Goal: Share content

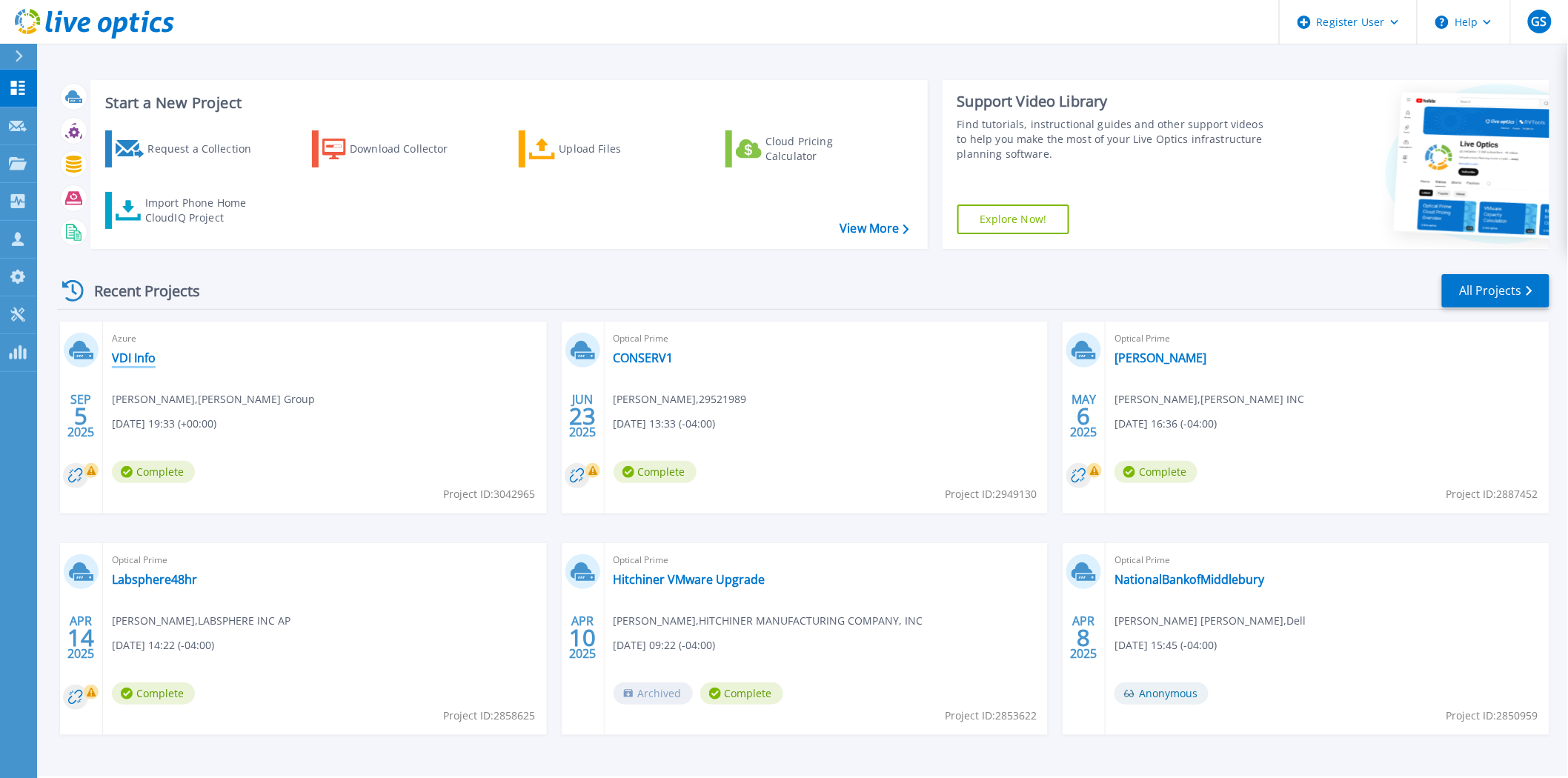
click at [136, 353] on link "VDI Info" at bounding box center [134, 357] width 44 height 14
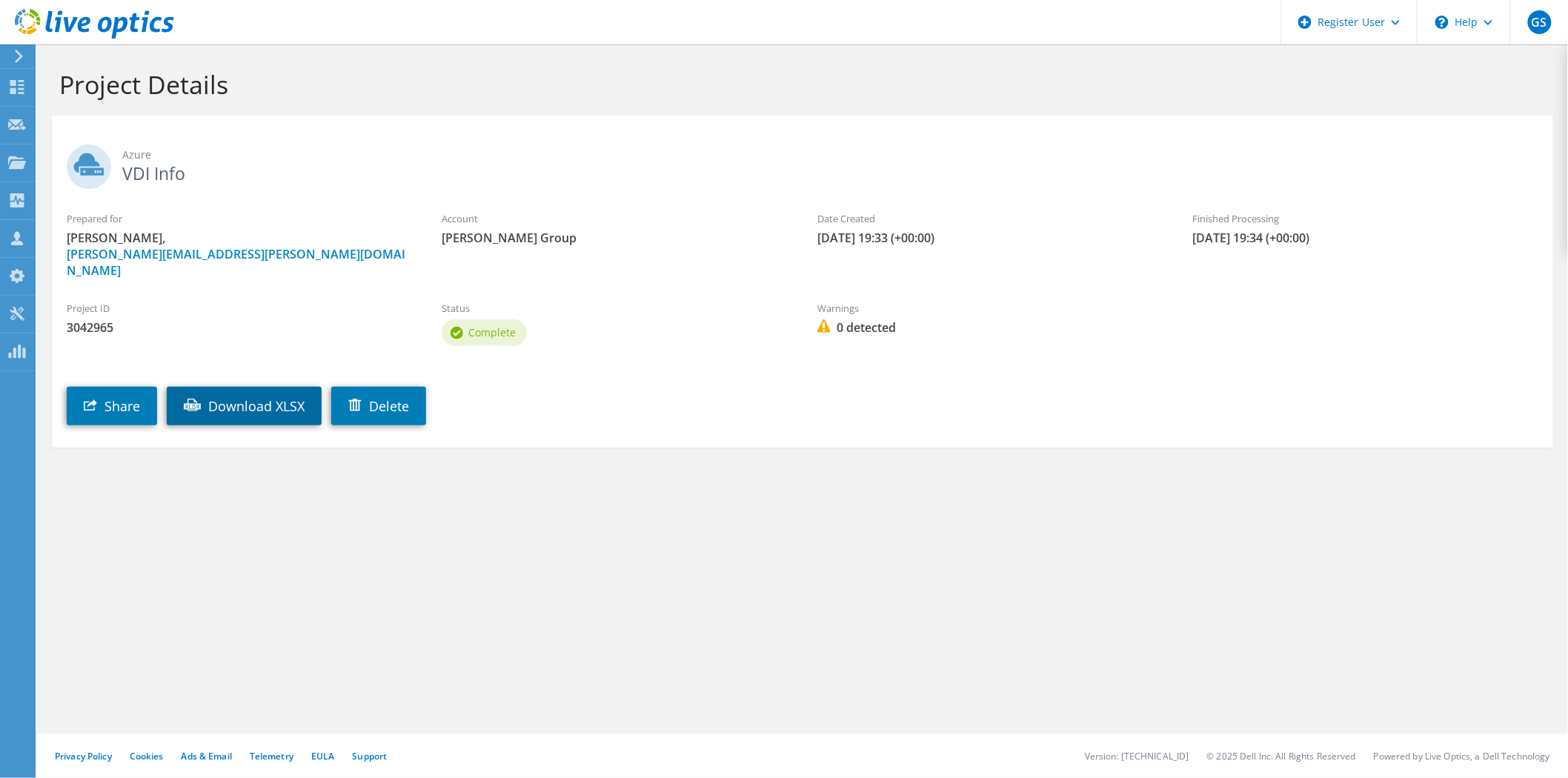
click at [242, 387] on link "Download XLSX" at bounding box center [244, 406] width 155 height 38
click at [120, 387] on link "Share" at bounding box center [112, 406] width 90 height 38
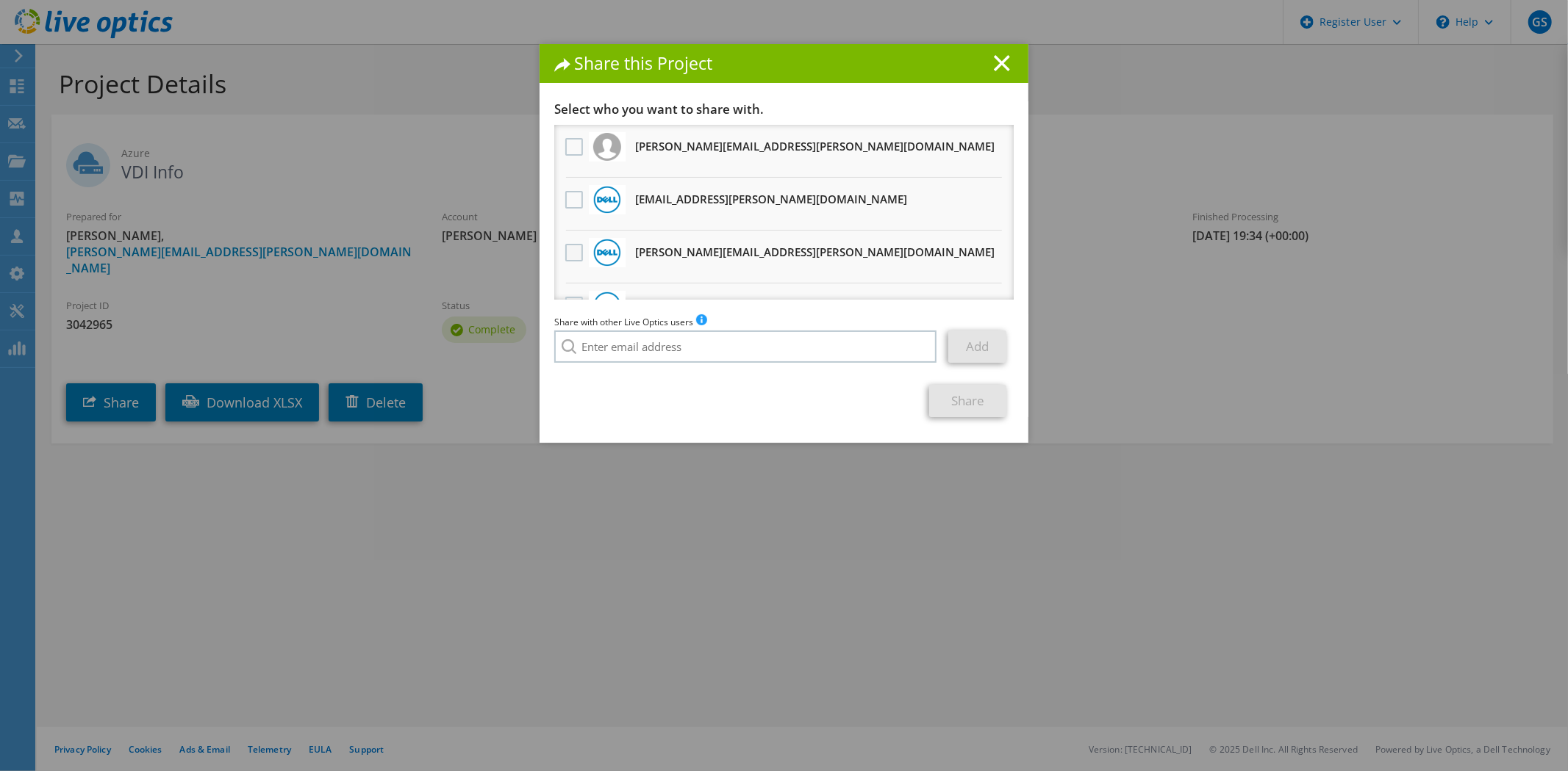
click at [571, 254] on label at bounding box center [576, 253] width 21 height 18
click at [0, 0] on input "checkbox" at bounding box center [0, 0] width 0 height 0
click at [947, 411] on link "Share" at bounding box center [967, 401] width 77 height 32
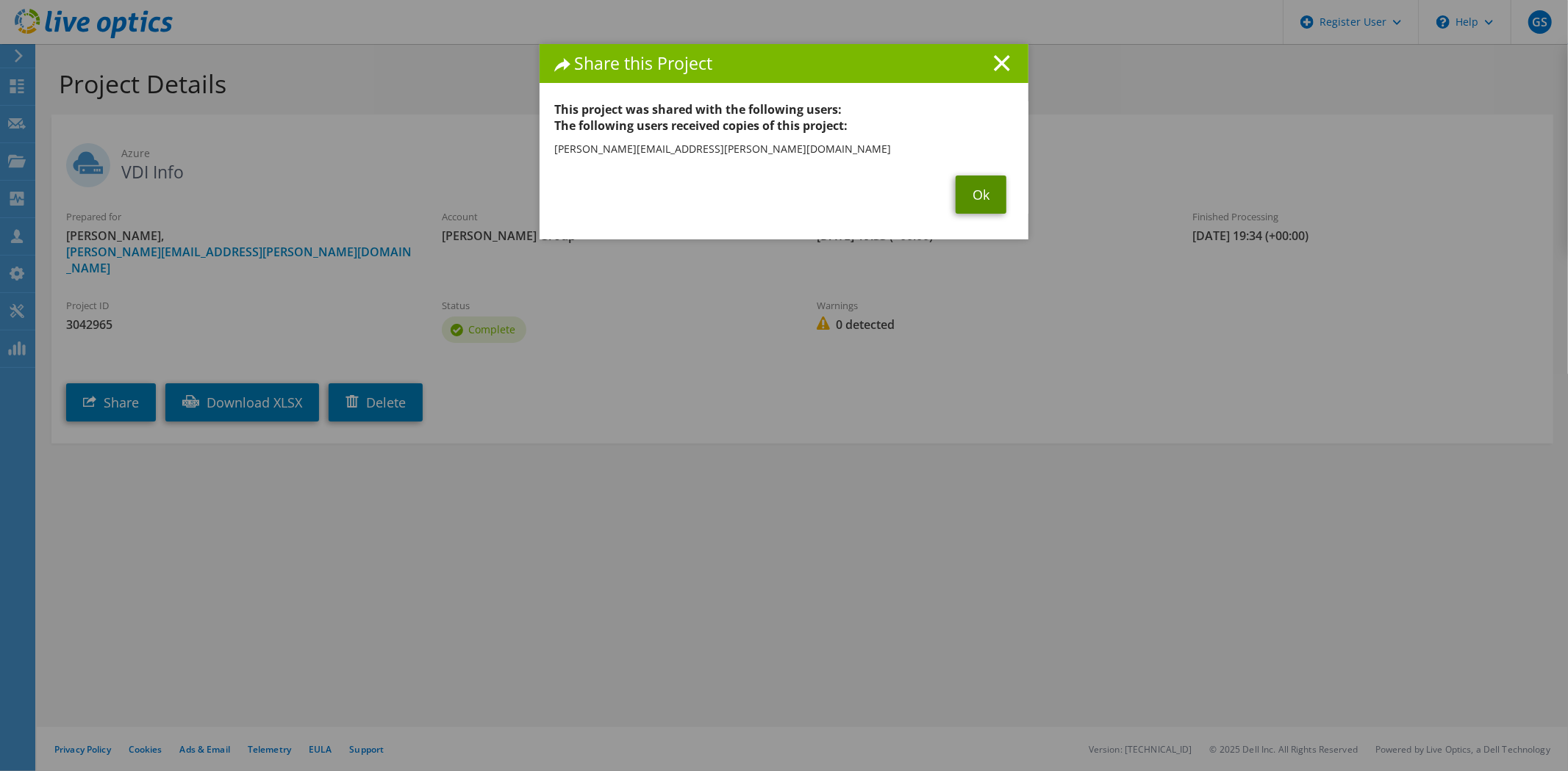
click at [974, 197] on link "Ok" at bounding box center [980, 195] width 50 height 38
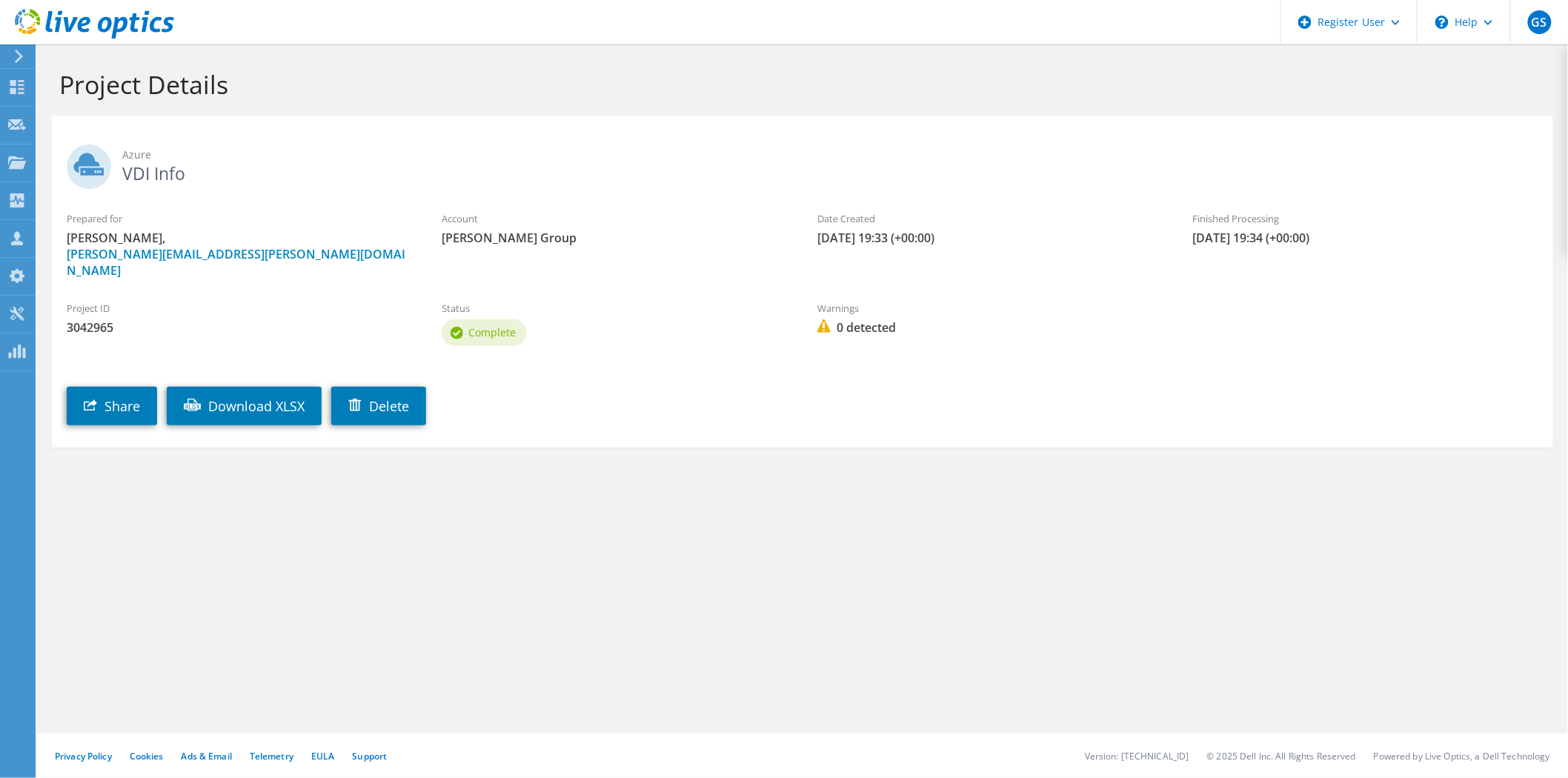
click at [85, 15] on icon at bounding box center [94, 24] width 159 height 31
